Goal: Task Accomplishment & Management: Manage account settings

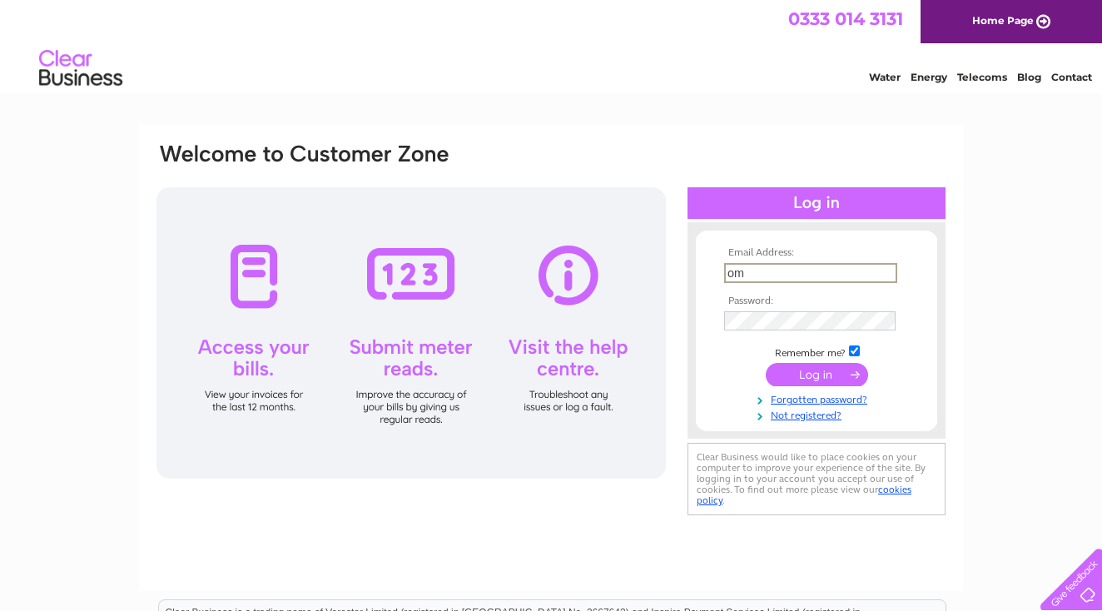
type input "o"
click at [867, 270] on input "info@mannerstons.co.u" at bounding box center [809, 272] width 171 height 18
type input "[EMAIL_ADDRESS][DOMAIN_NAME]"
click at [816, 379] on input "submit" at bounding box center [817, 374] width 102 height 23
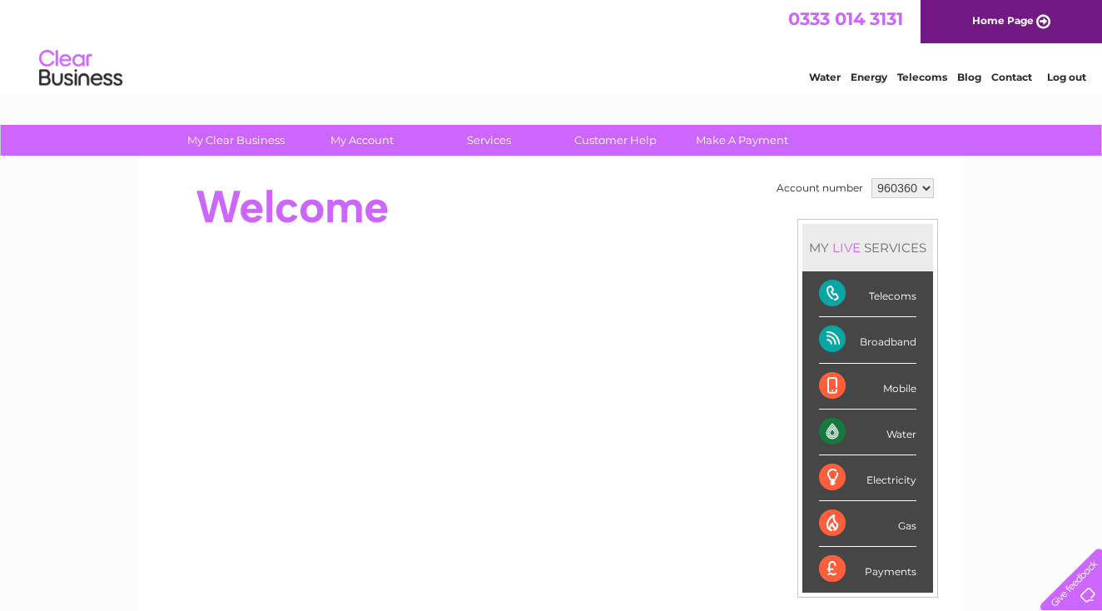
click at [1004, 82] on link "Contact" at bounding box center [1011, 77] width 41 height 12
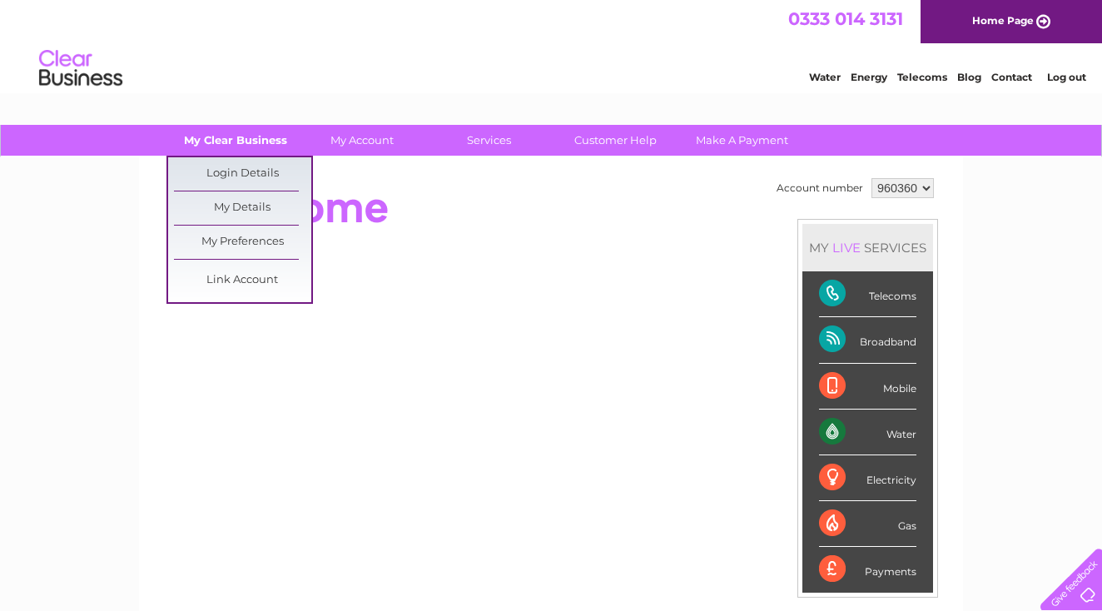
click at [231, 140] on link "My Clear Business" at bounding box center [235, 140] width 137 height 31
click at [238, 210] on link "My Details" at bounding box center [242, 207] width 137 height 33
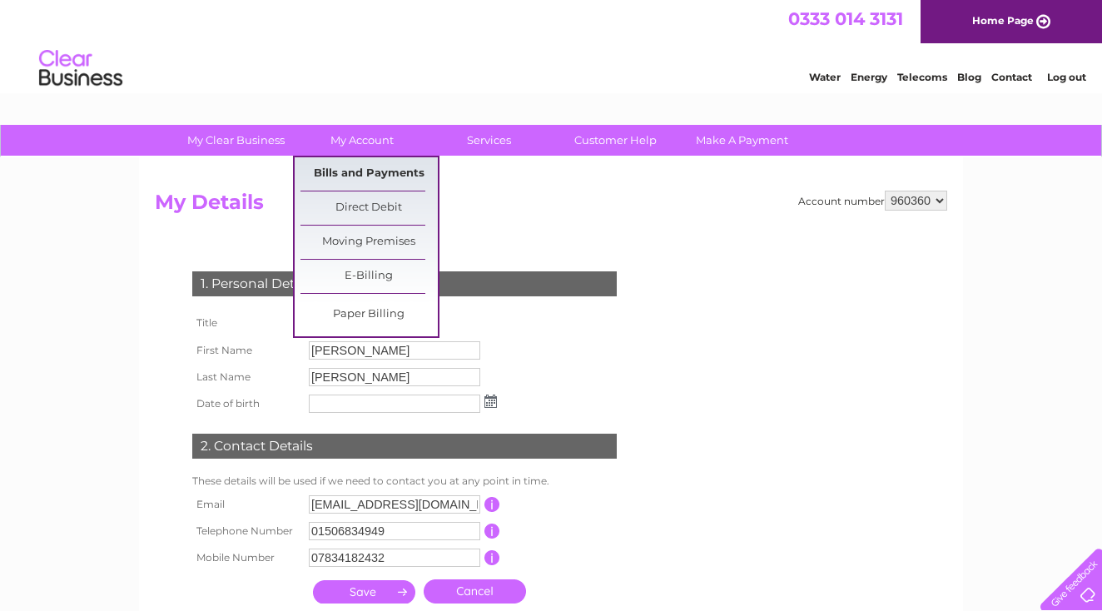
click at [366, 178] on link "Bills and Payments" at bounding box center [368, 173] width 137 height 33
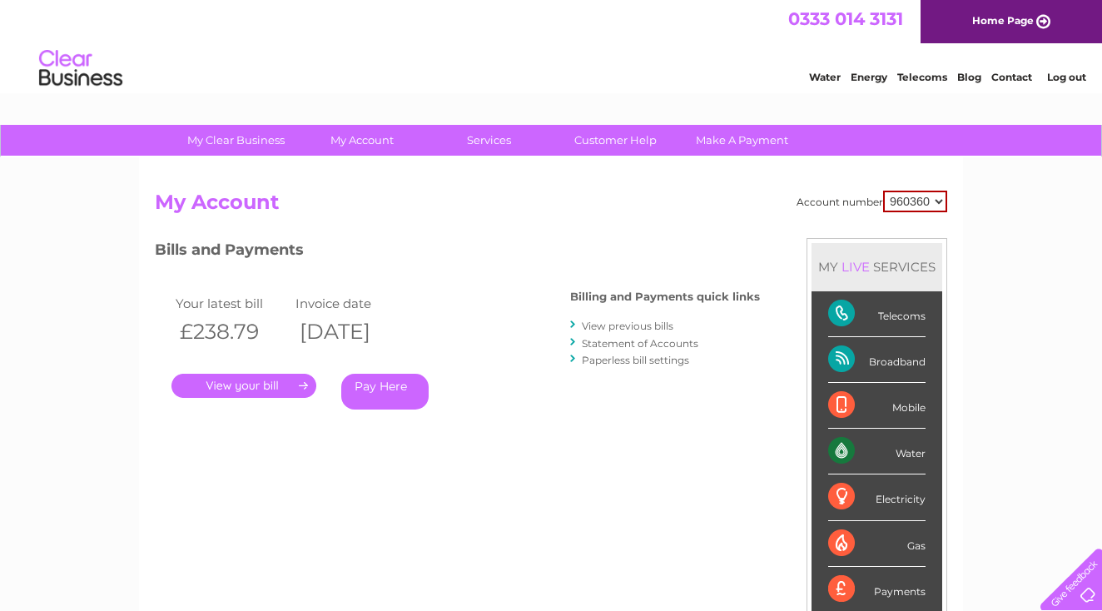
click at [268, 374] on link "." at bounding box center [243, 386] width 145 height 24
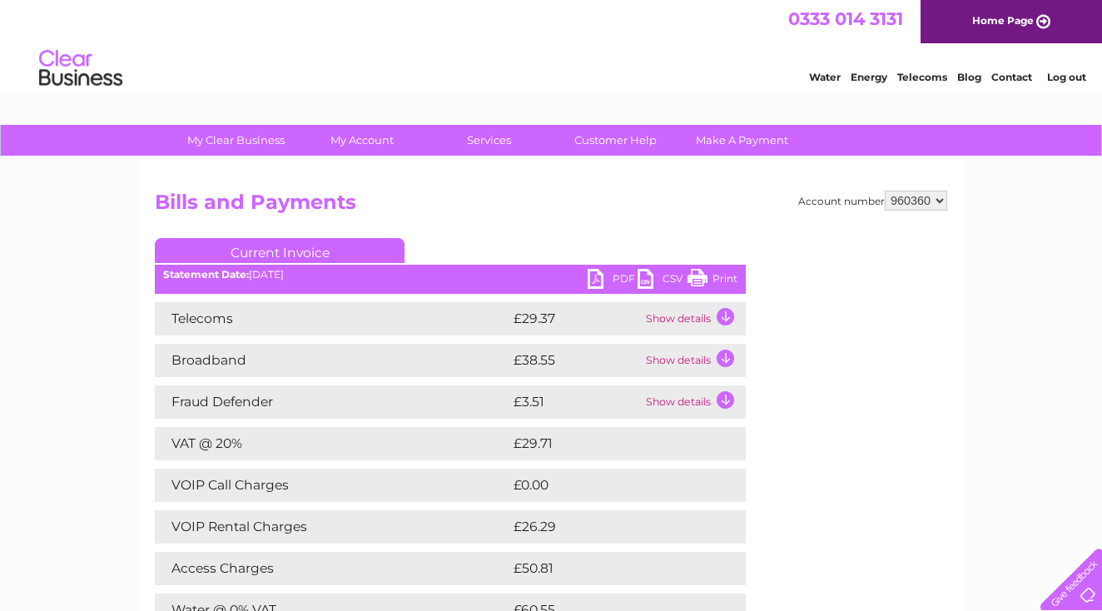
click at [732, 322] on td "Show details" at bounding box center [694, 318] width 104 height 33
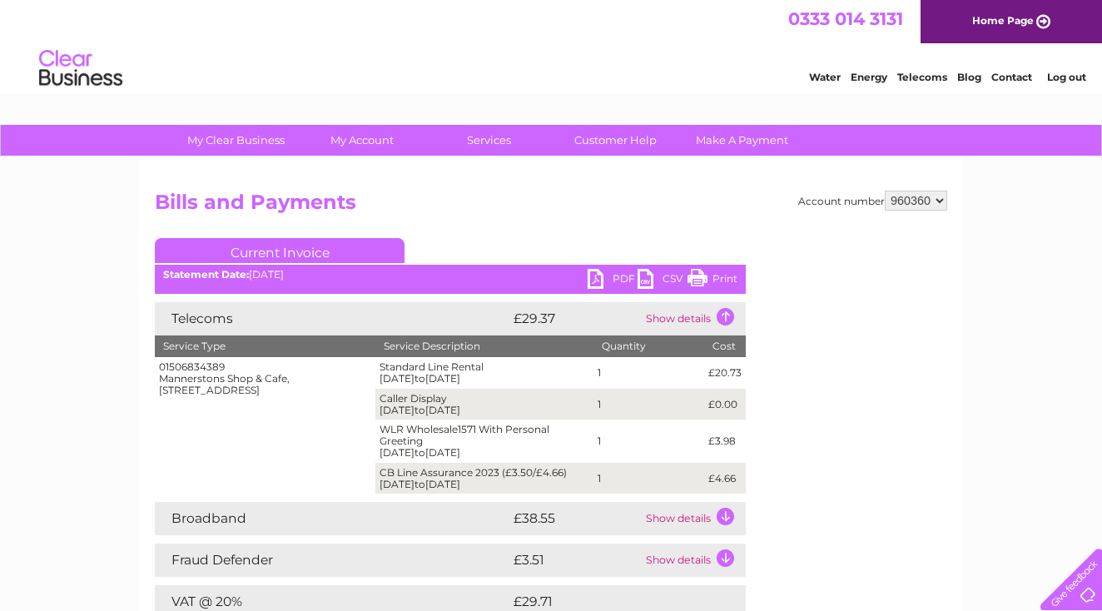
drag, startPoint x: 304, startPoint y: 370, endPoint x: 322, endPoint y: 432, distance: 64.2
click at [322, 432] on td "01506834389 Mannerstons Shop & Cafe, 1 Mannerston Holdings, Linlithgow, Edinbur…" at bounding box center [265, 425] width 221 height 136
